Goal: Task Accomplishment & Management: Use online tool/utility

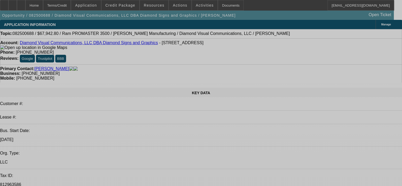
select select "0.1"
select select "0"
select select "3"
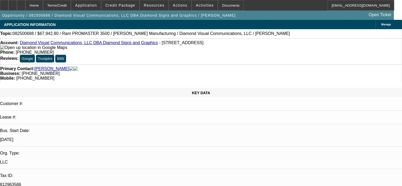
select select "0"
select select "6"
select select "0.1"
select select "0"
select select "3"
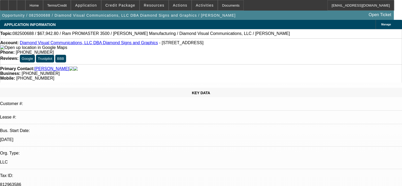
select select "0"
select select "6"
select select "0"
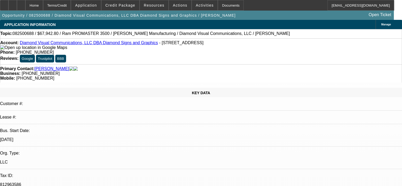
select select "6"
